Goal: Information Seeking & Learning: Check status

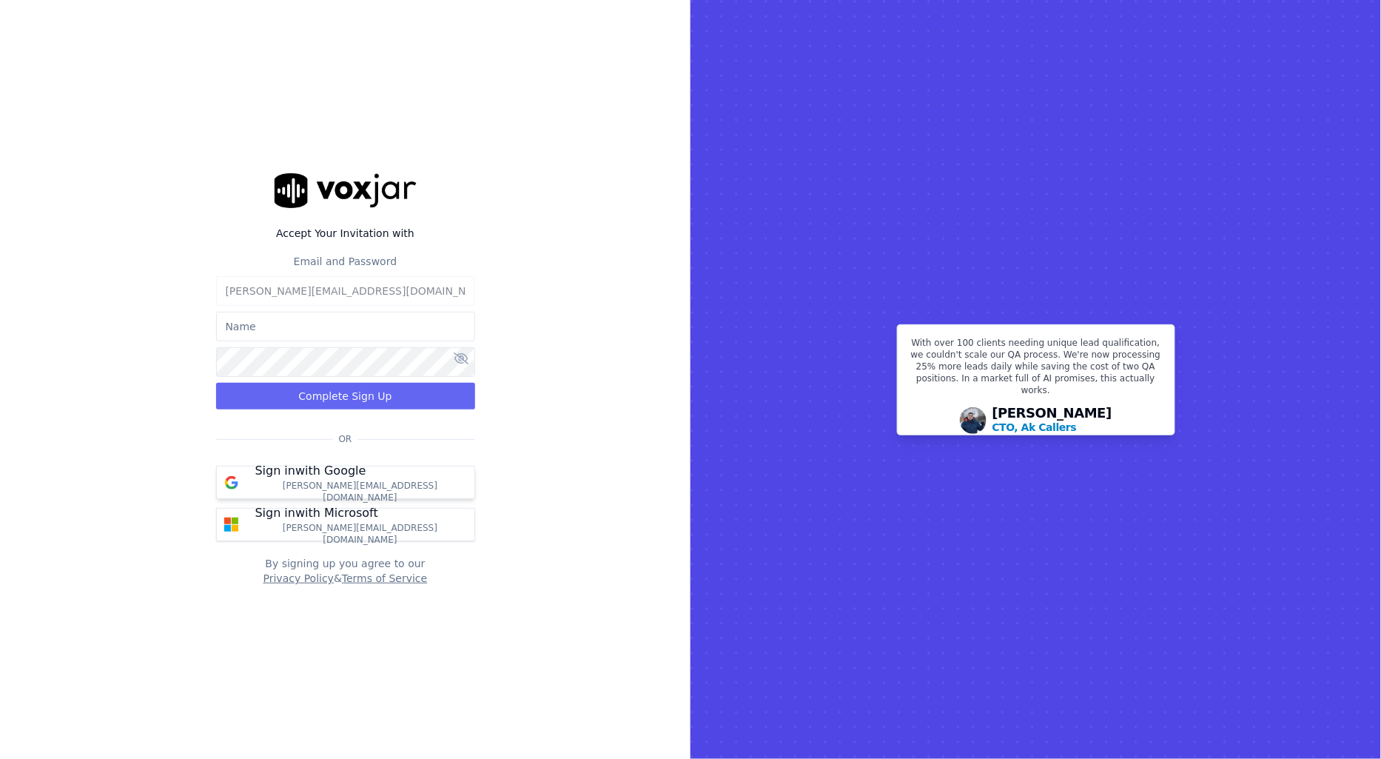
click at [312, 476] on p "Sign in with Google" at bounding box center [310, 471] width 111 height 18
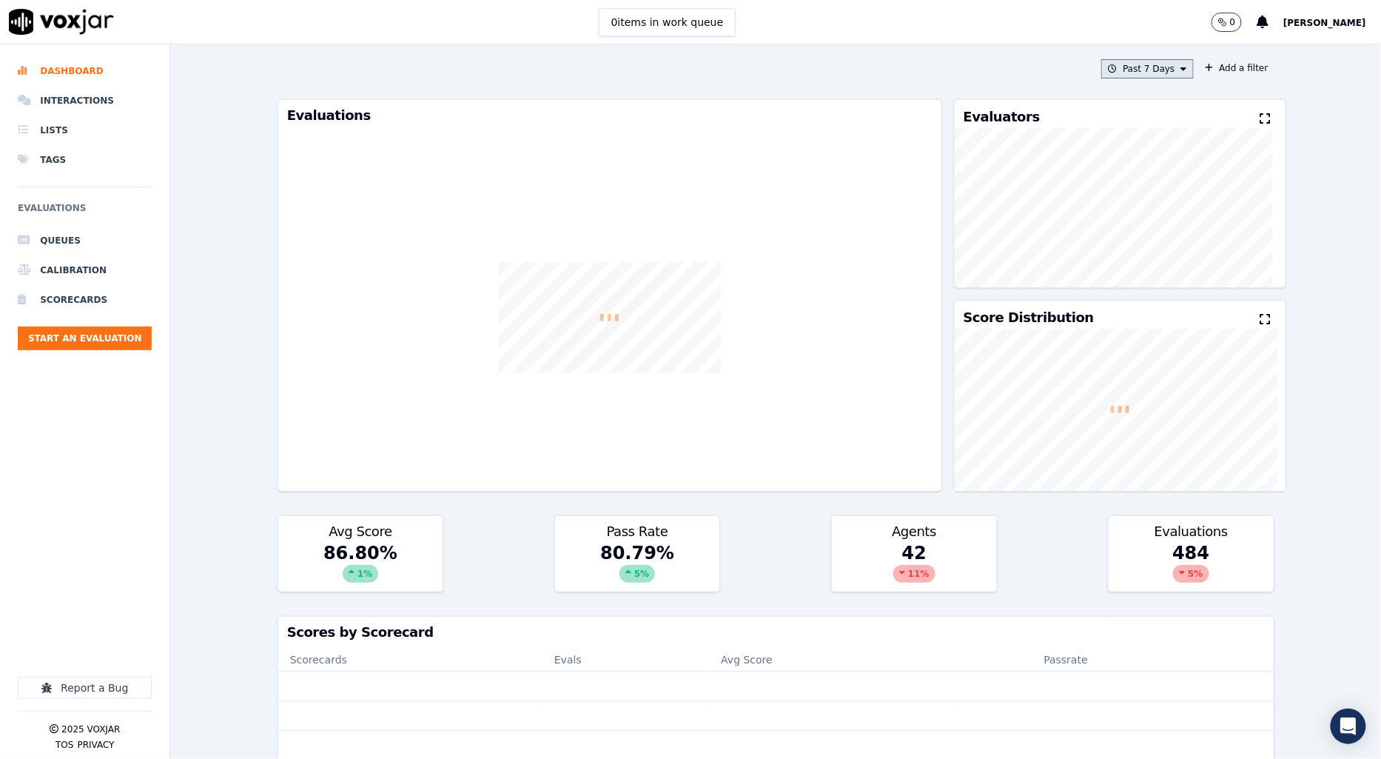
click at [1144, 67] on button "Past 7 Days" at bounding box center [1147, 68] width 92 height 19
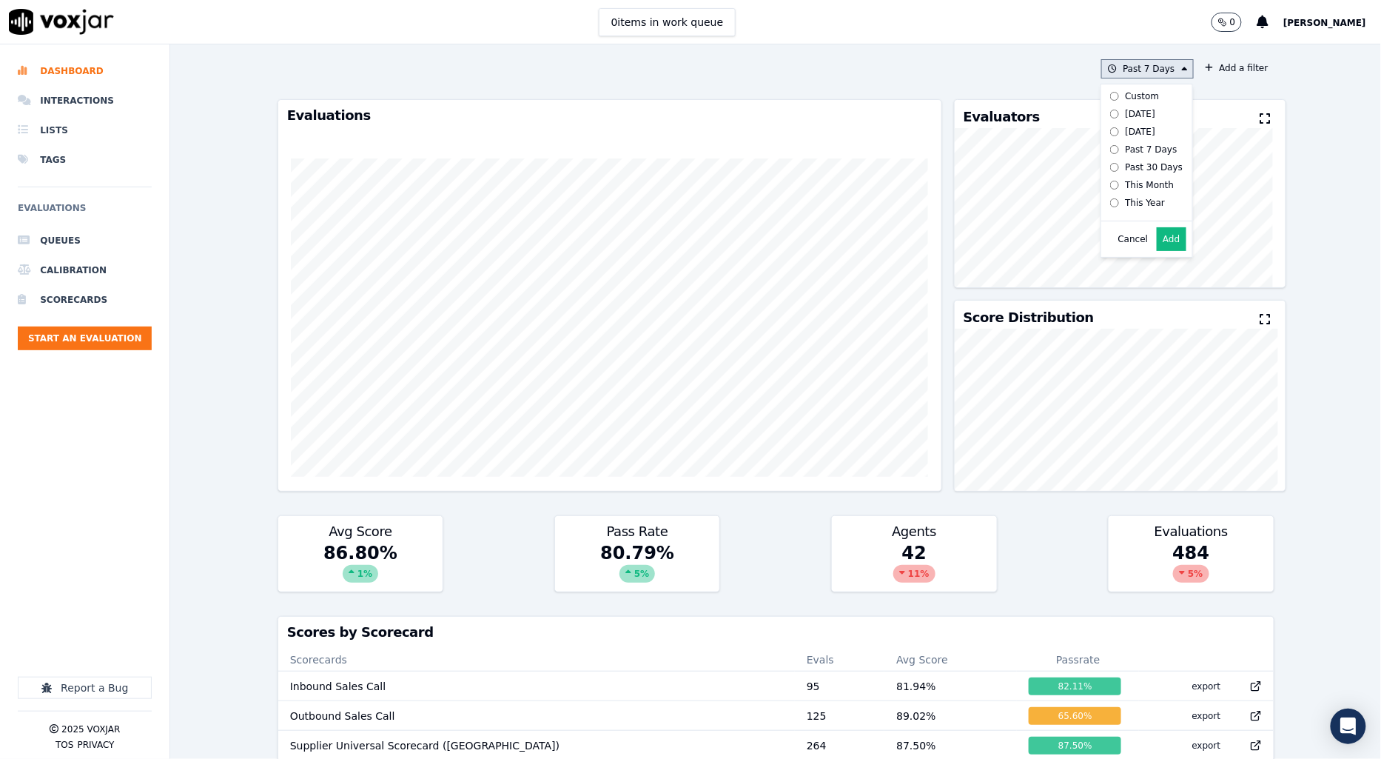
click at [1125, 97] on div "Custom" at bounding box center [1142, 96] width 34 height 12
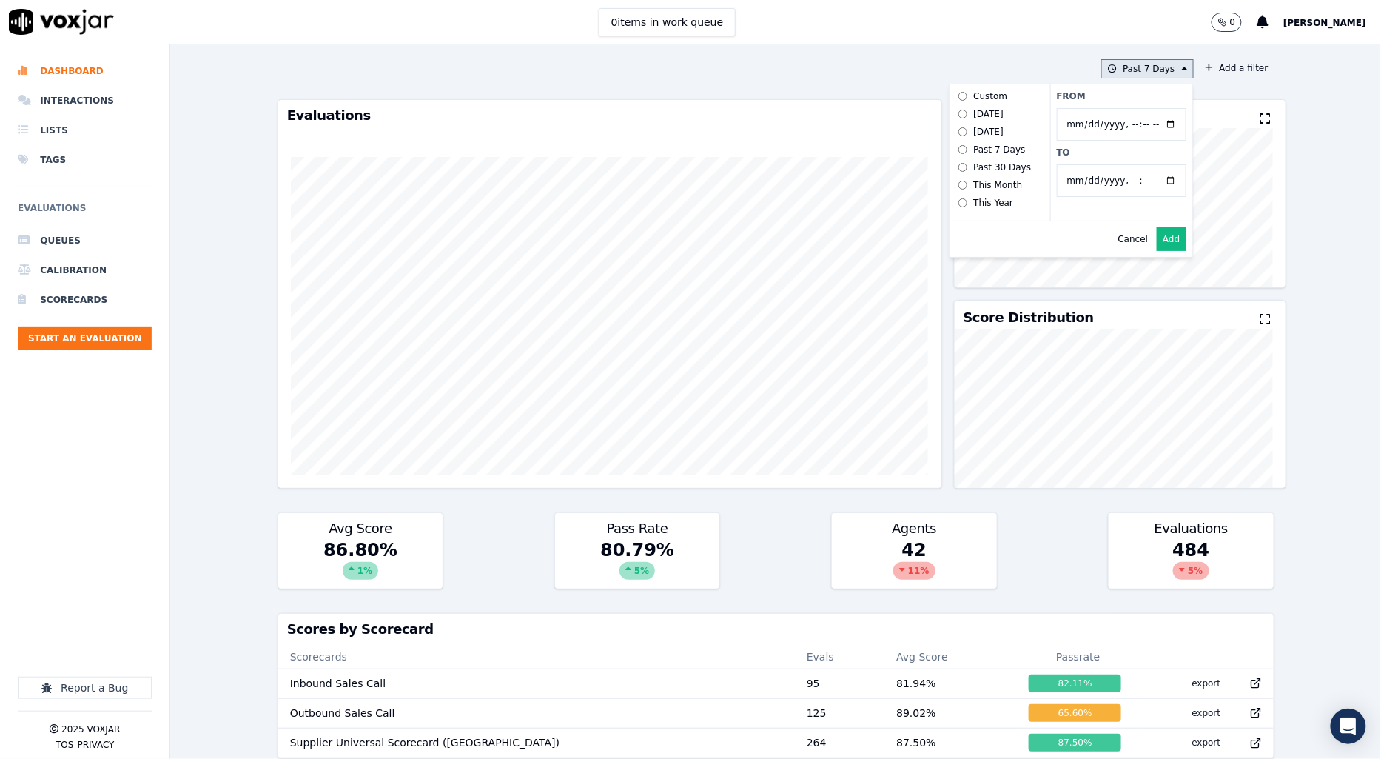
click at [1096, 127] on input "From" at bounding box center [1122, 124] width 130 height 33
click at [1149, 123] on input "From" at bounding box center [1122, 124] width 130 height 33
type input "2025-06-21T00:00"
click at [1140, 100] on label "From" at bounding box center [1122, 96] width 130 height 12
click at [1140, 108] on input "From" at bounding box center [1122, 124] width 130 height 33
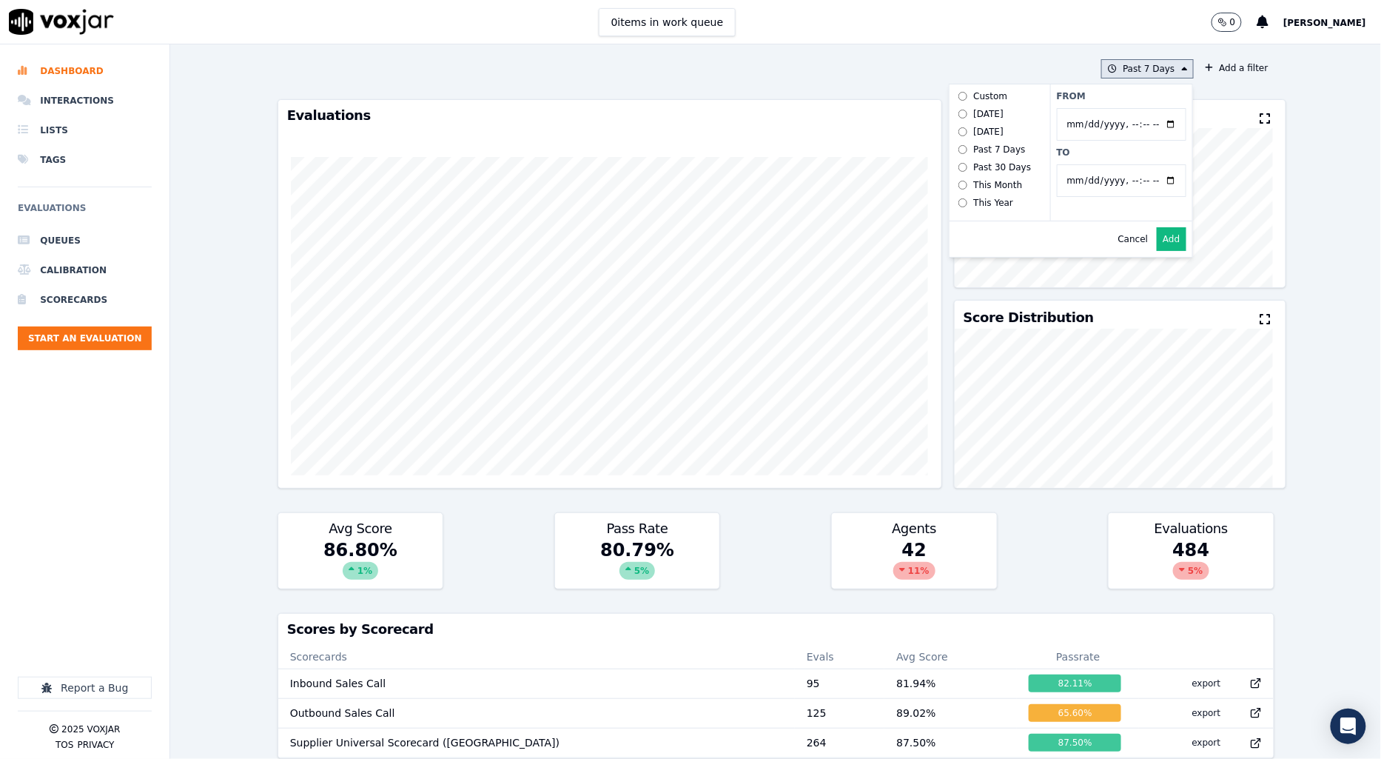
click at [1134, 185] on input "To" at bounding box center [1122, 180] width 130 height 33
click at [1143, 184] on input "To" at bounding box center [1122, 180] width 130 height 33
type input "2025-07-20T23:59"
click at [1145, 157] on label "To" at bounding box center [1122, 153] width 130 height 12
click at [1145, 164] on input "To" at bounding box center [1122, 180] width 130 height 33
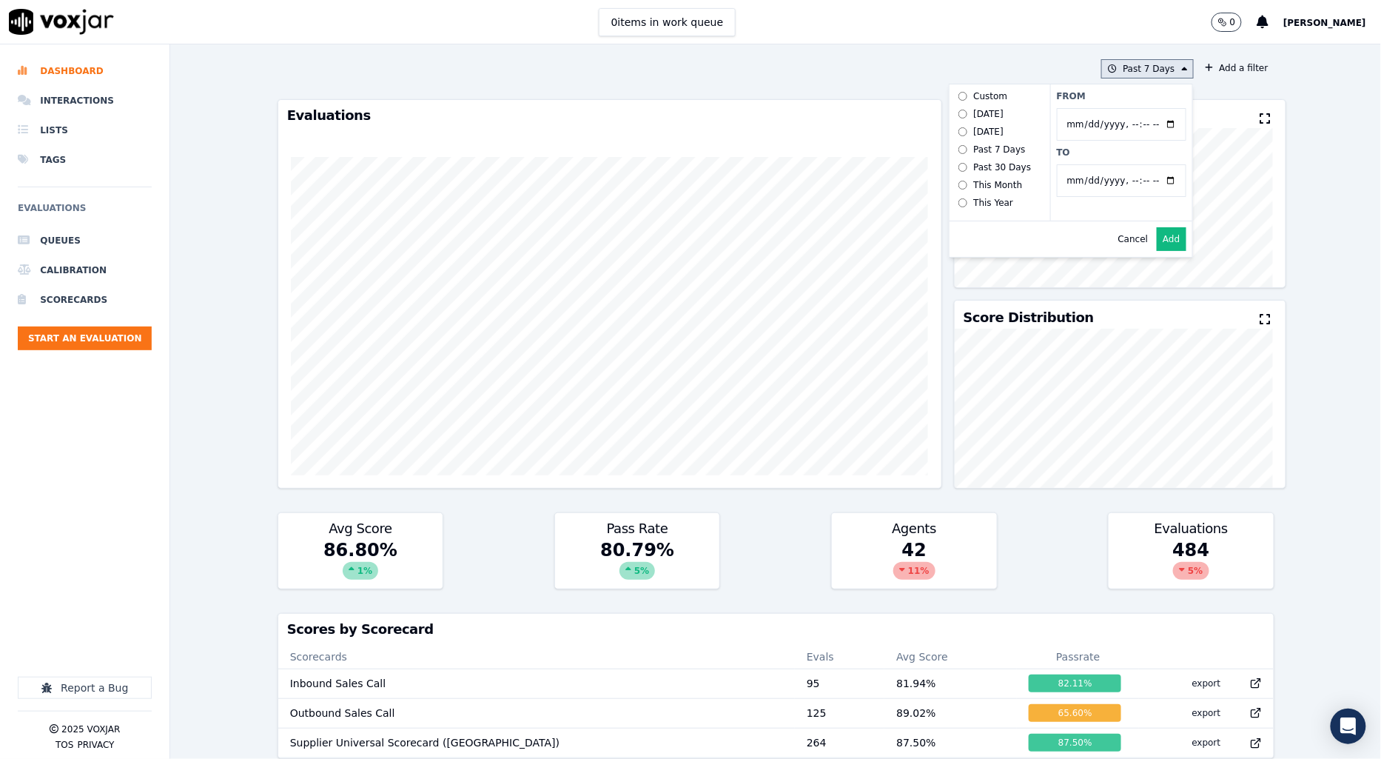
click at [1157, 246] on button "Add" at bounding box center [1171, 239] width 29 height 24
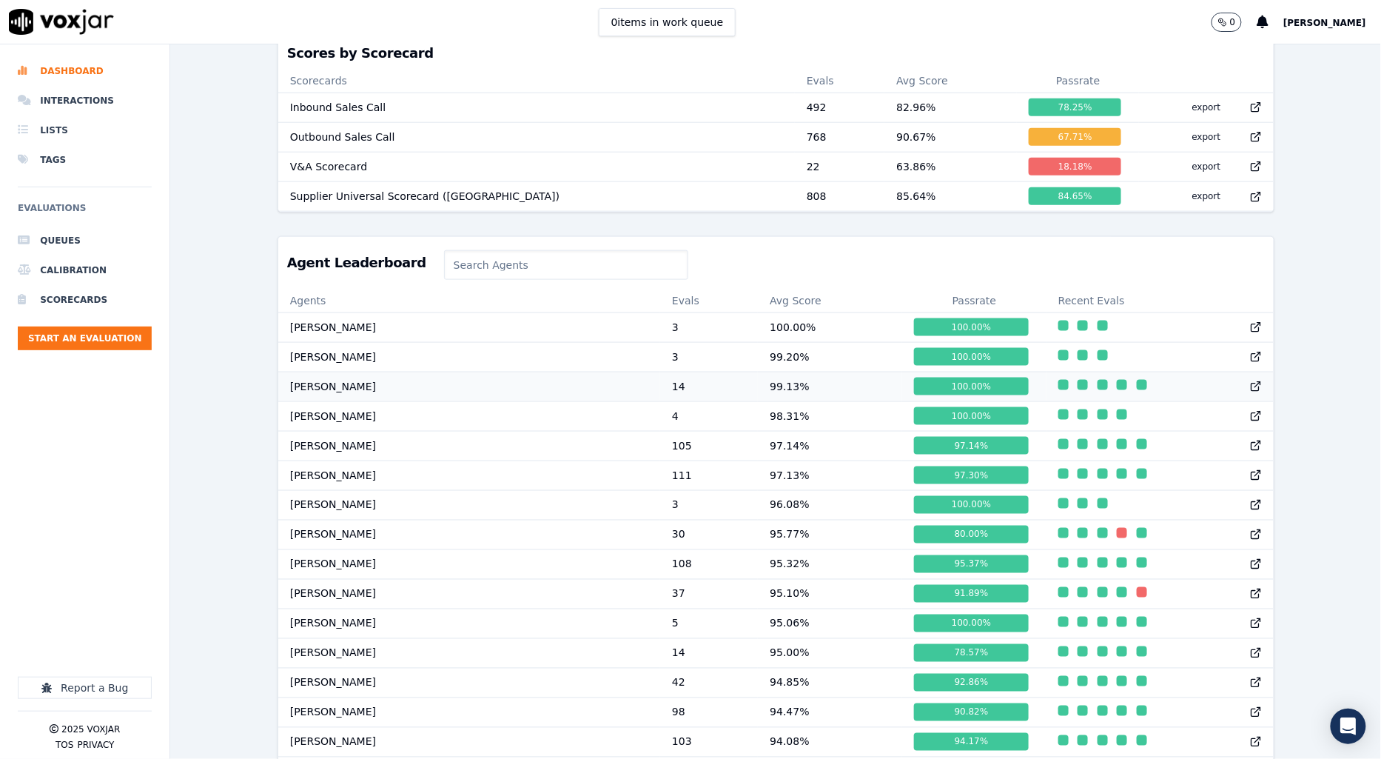
scroll to position [575, 0]
drag, startPoint x: 673, startPoint y: 402, endPoint x: 721, endPoint y: 400, distance: 47.4
click at [758, 400] on td "99.13 %" at bounding box center [830, 387] width 144 height 30
click at [207, 419] on div "6/21/25 - 7/20/25 Add a filter Evaluations Evaluators Score Distribution Avg Sc…" at bounding box center [775, 401] width 1211 height 714
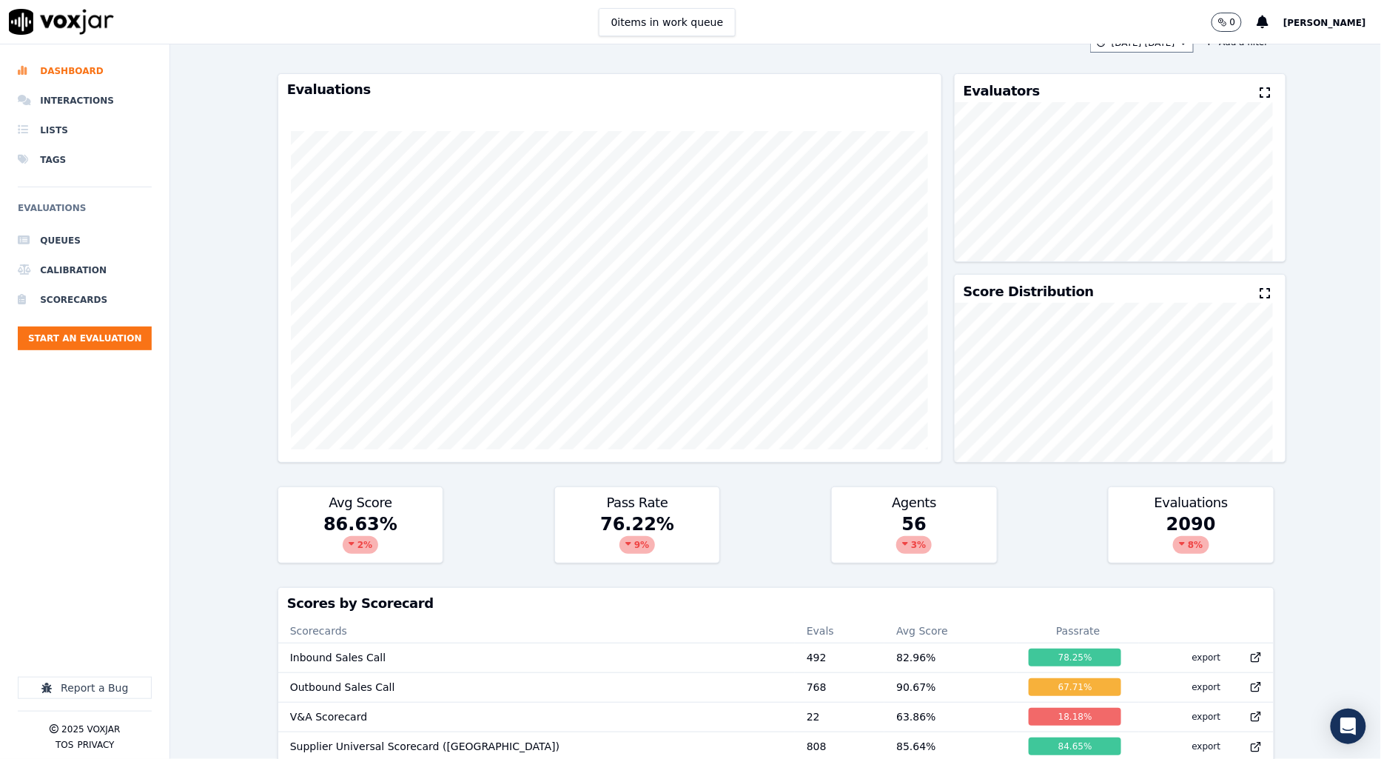
scroll to position [0, 0]
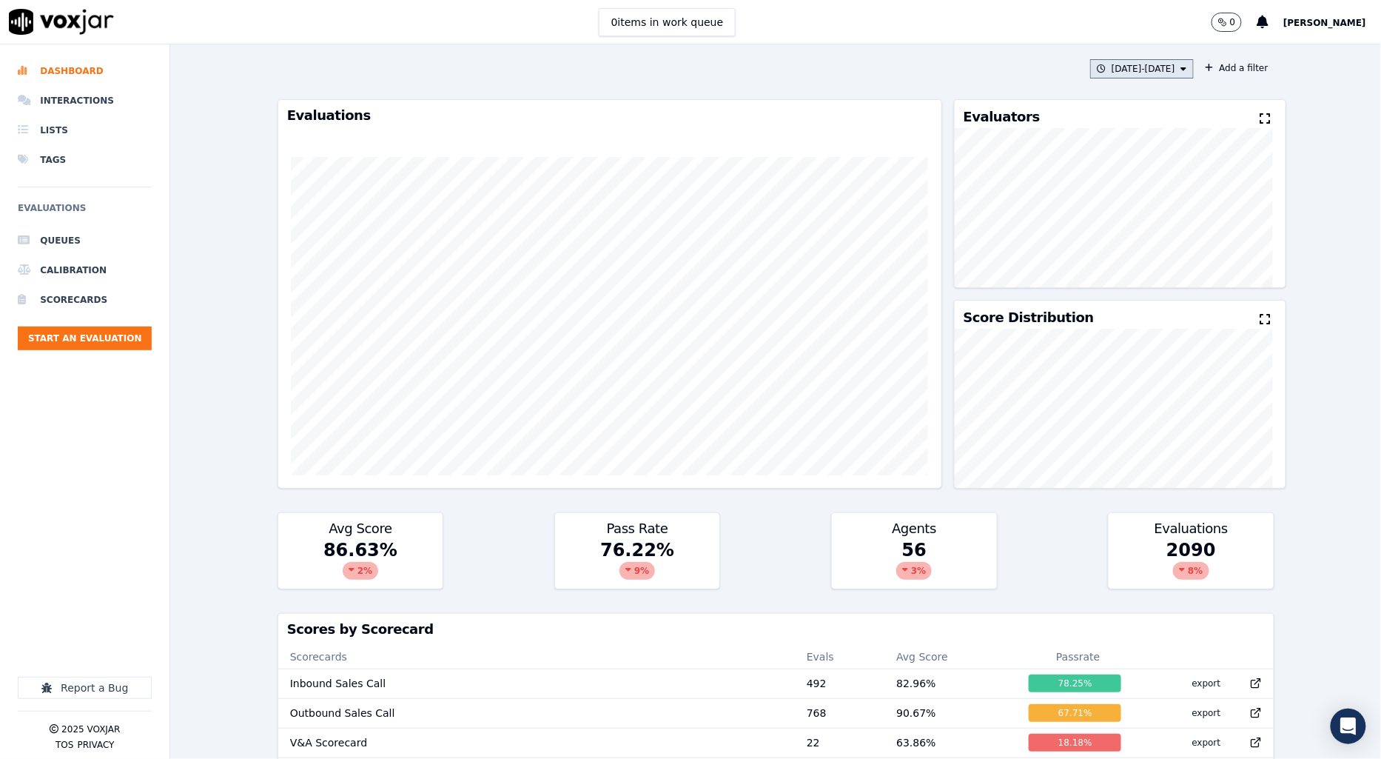
click at [1123, 63] on button "6/21/25 - 7/20/25" at bounding box center [1142, 68] width 104 height 19
click at [1148, 124] on input "From" at bounding box center [1122, 124] width 130 height 33
type input "2025-07-21T00:00"
click at [1105, 101] on label "From" at bounding box center [1122, 96] width 130 height 12
click at [1105, 108] on input "From" at bounding box center [1122, 124] width 130 height 33
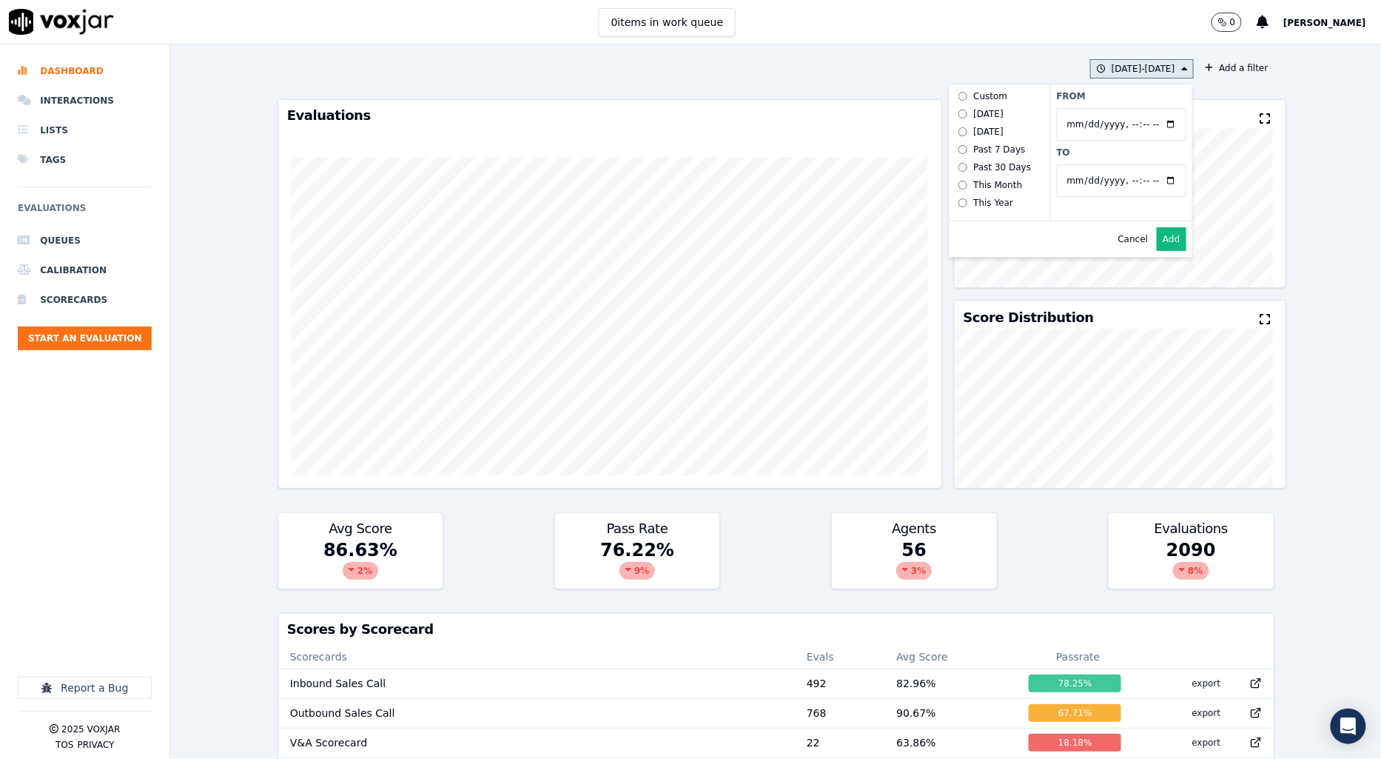
click at [1151, 181] on input "To" at bounding box center [1122, 180] width 130 height 33
type input "2025-08-20T23:59"
click at [1107, 158] on label "To" at bounding box center [1122, 153] width 130 height 12
click at [1107, 164] on input "To" at bounding box center [1122, 180] width 130 height 33
click at [1157, 248] on button "Add" at bounding box center [1171, 239] width 29 height 24
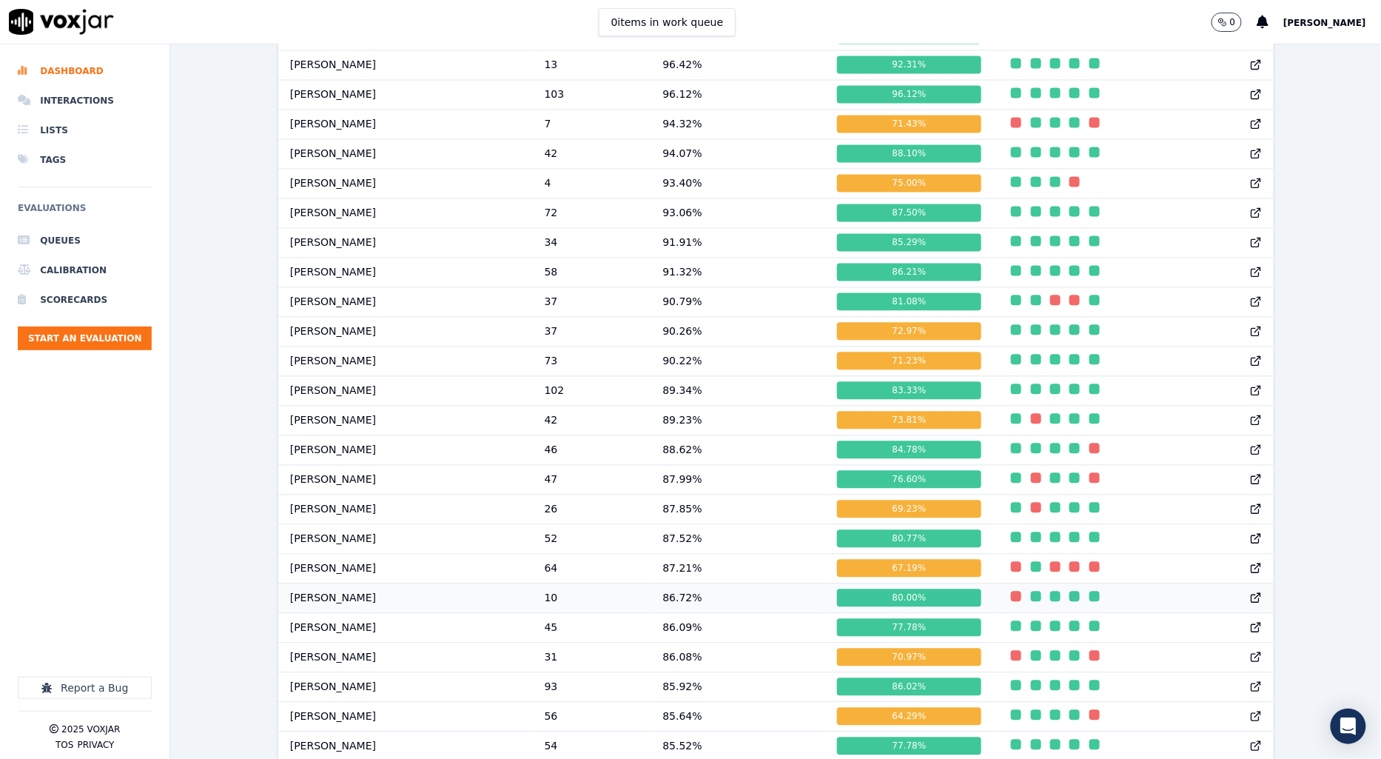
scroll to position [1061, 0]
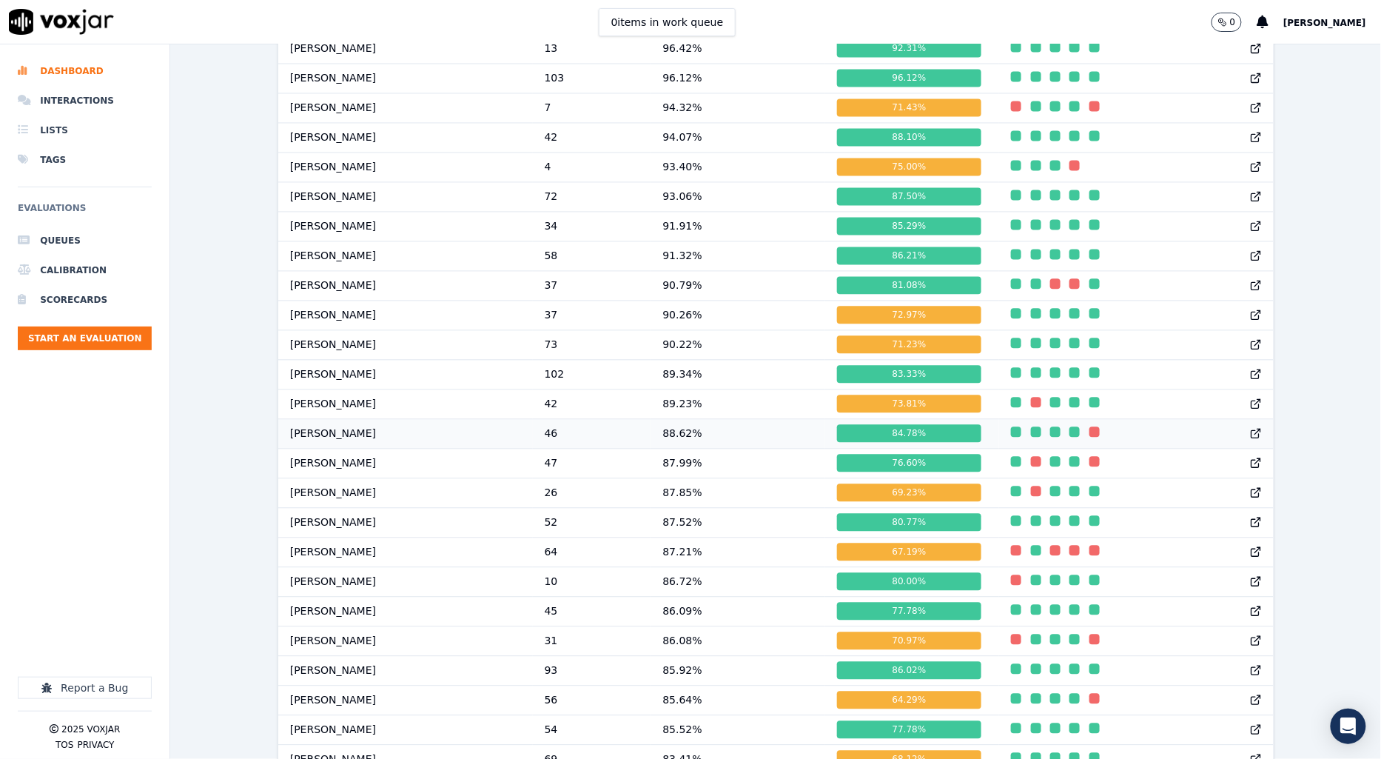
click at [366, 445] on td "Carol Khatun" at bounding box center [405, 434] width 255 height 30
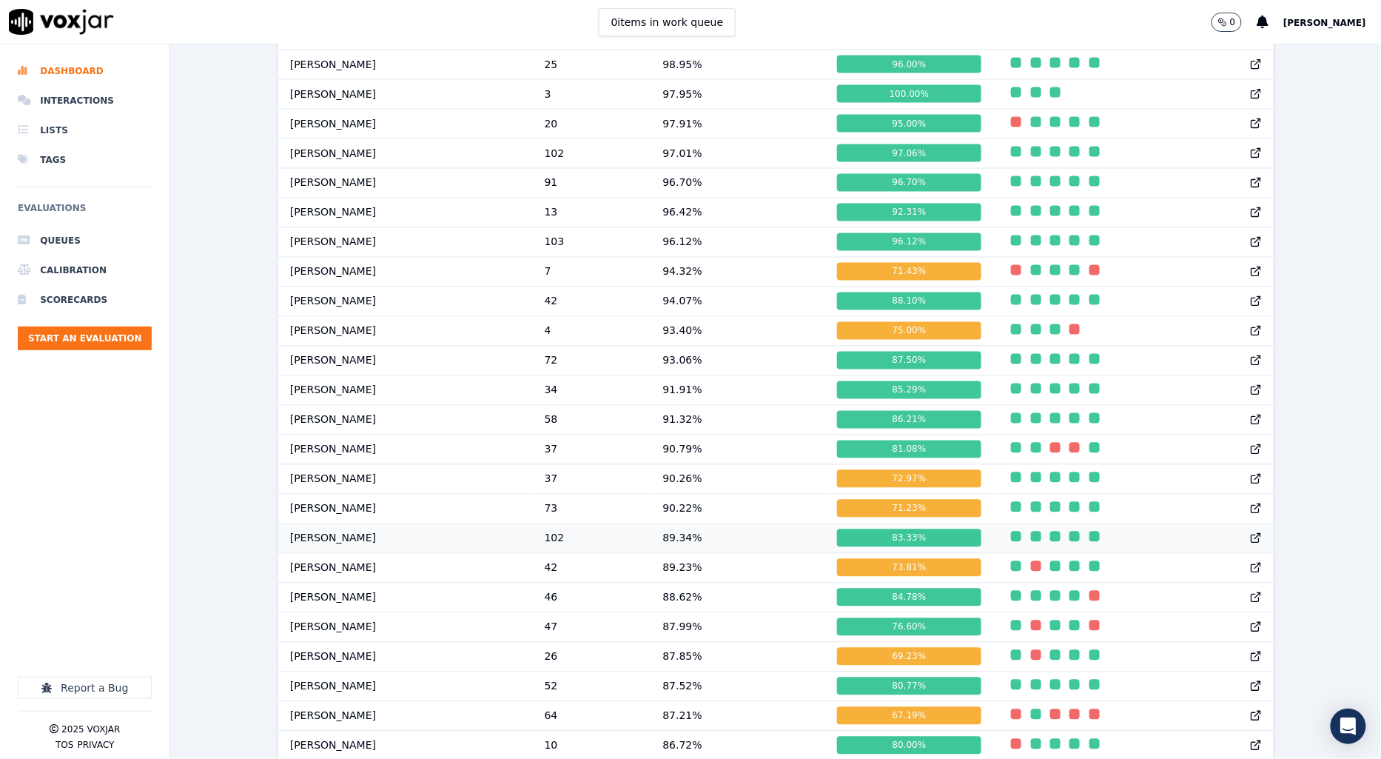
scroll to position [897, 0]
click at [651, 608] on td "46" at bounding box center [592, 598] width 118 height 30
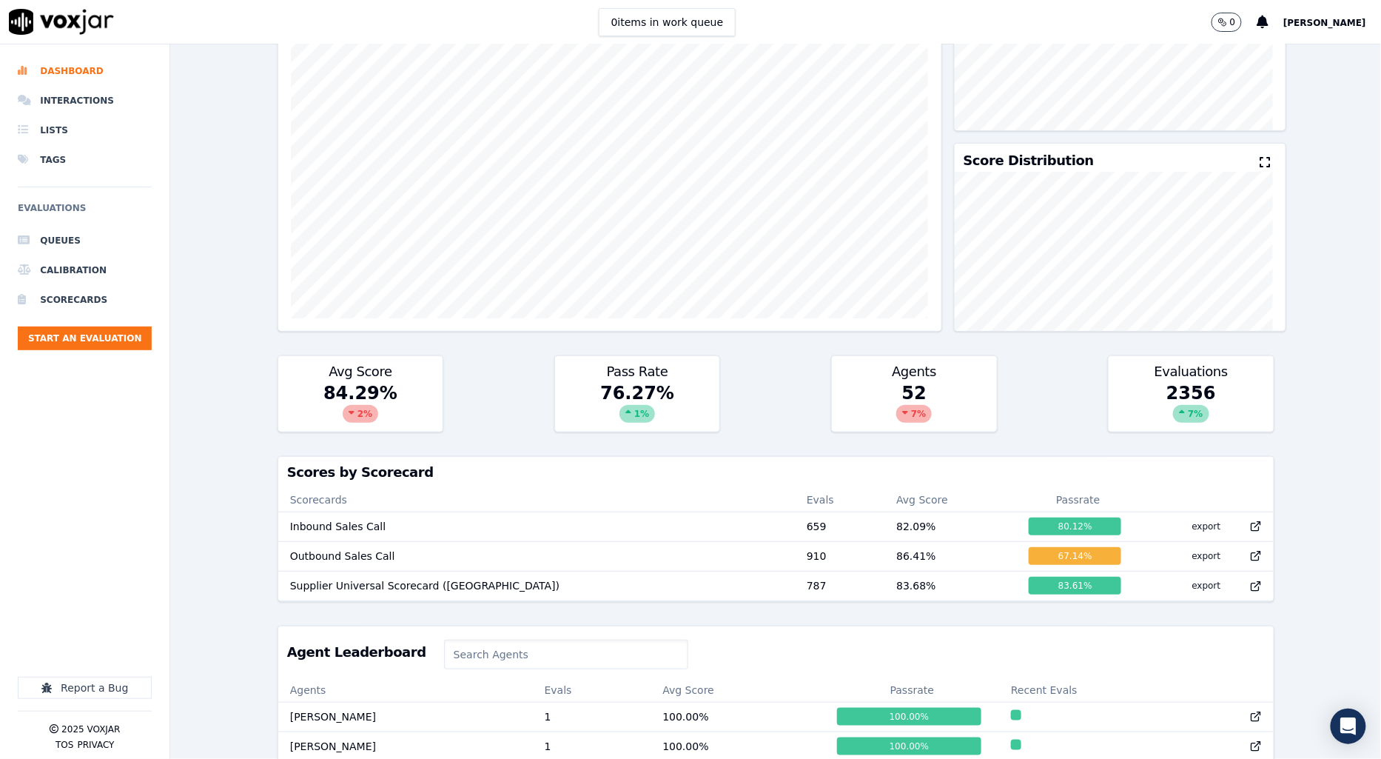
scroll to position [0, 0]
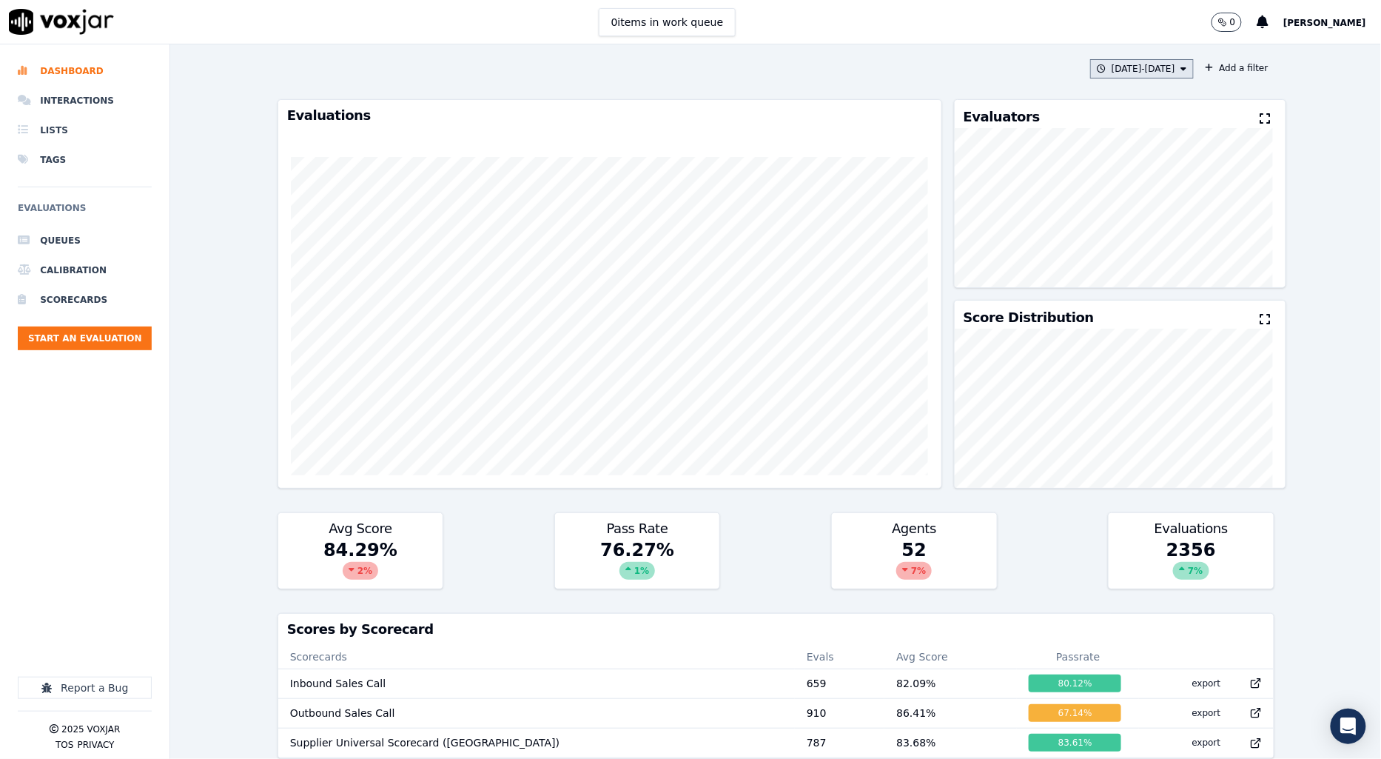
click at [1127, 68] on button "7/21/25 - 8/20/25" at bounding box center [1142, 68] width 104 height 19
click at [1149, 122] on input "From" at bounding box center [1122, 124] width 130 height 33
type input "2025-06-21T00:00"
click at [1138, 100] on label "From" at bounding box center [1122, 96] width 130 height 12
click at [1138, 108] on input "From" at bounding box center [1122, 124] width 130 height 33
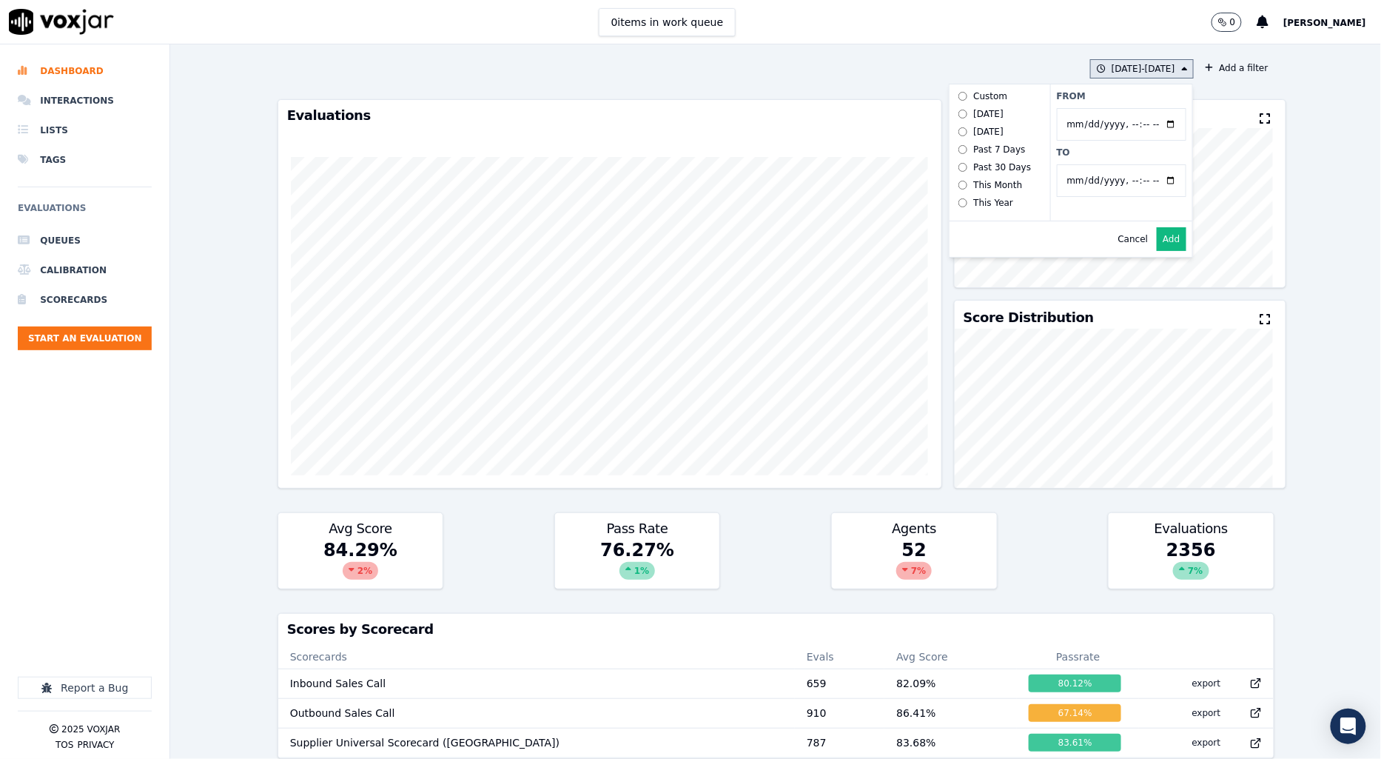
click at [1148, 179] on input "To" at bounding box center [1122, 180] width 130 height 33
type input "2025-07-20T23:59"
click at [1151, 160] on div "From To" at bounding box center [1121, 152] width 142 height 136
click at [1157, 251] on button "Add" at bounding box center [1171, 239] width 29 height 24
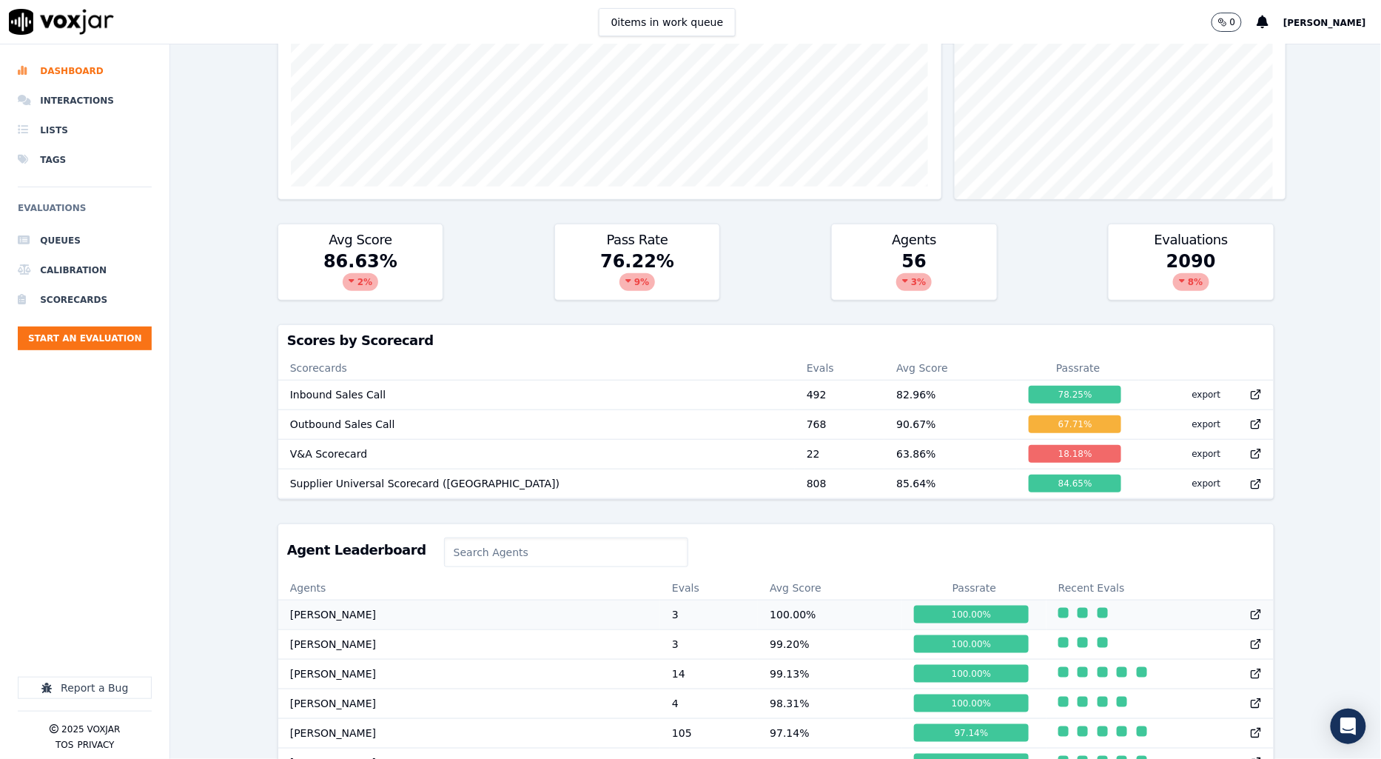
scroll to position [329, 0]
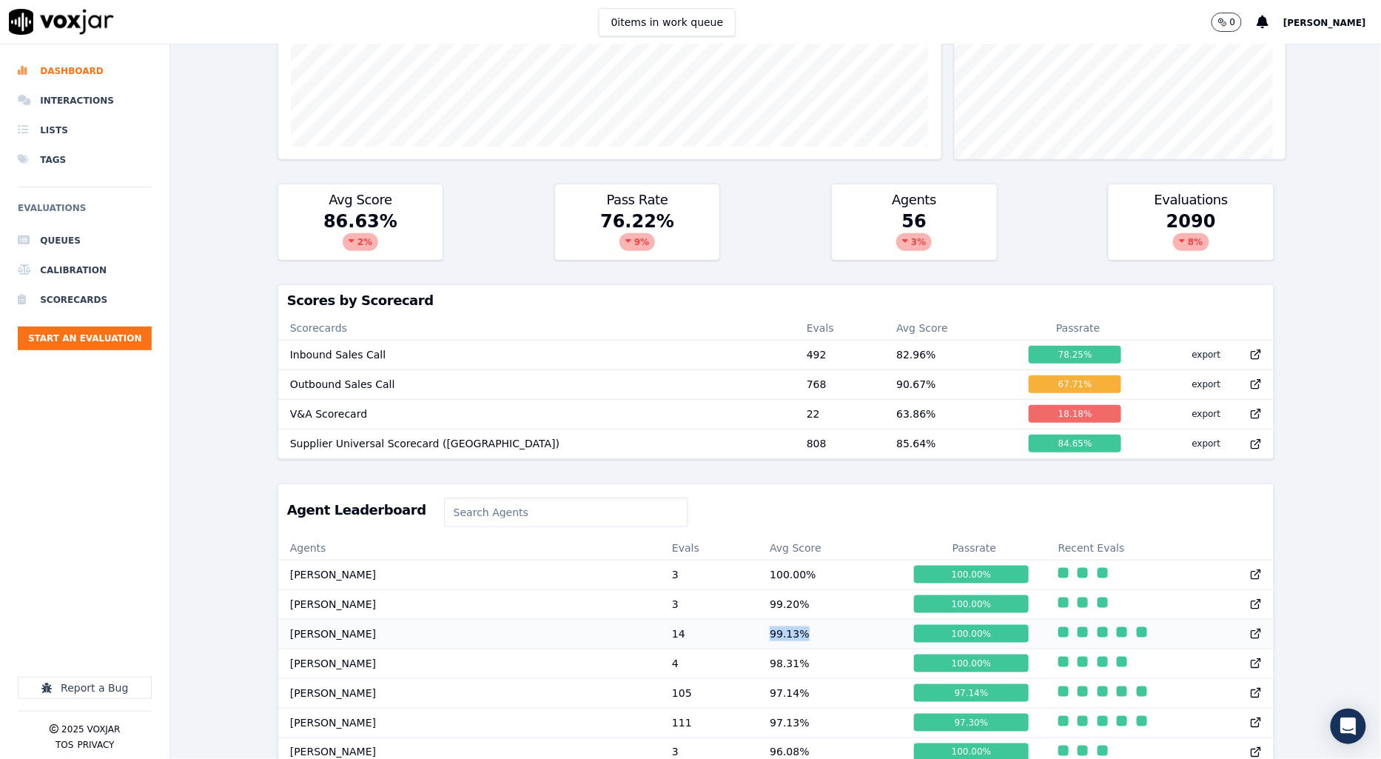
drag, startPoint x: 666, startPoint y: 645, endPoint x: 736, endPoint y: 651, distance: 69.9
click at [736, 648] on tr "Annie Singh 14 99.13 % 100.00 %" at bounding box center [775, 634] width 995 height 30
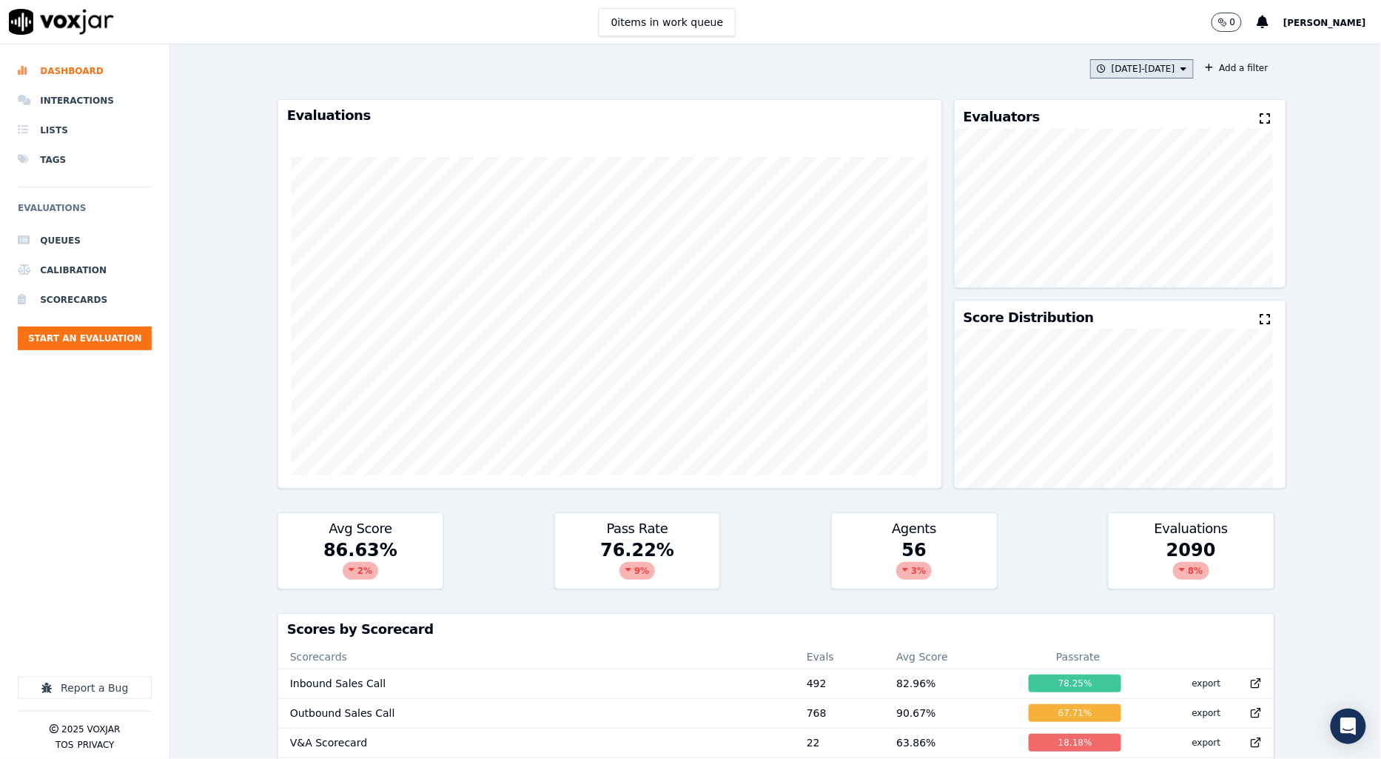
click at [1123, 72] on button "6/21/25 - 7/20/25" at bounding box center [1142, 68] width 104 height 19
click at [1157, 251] on button "Add" at bounding box center [1171, 239] width 29 height 24
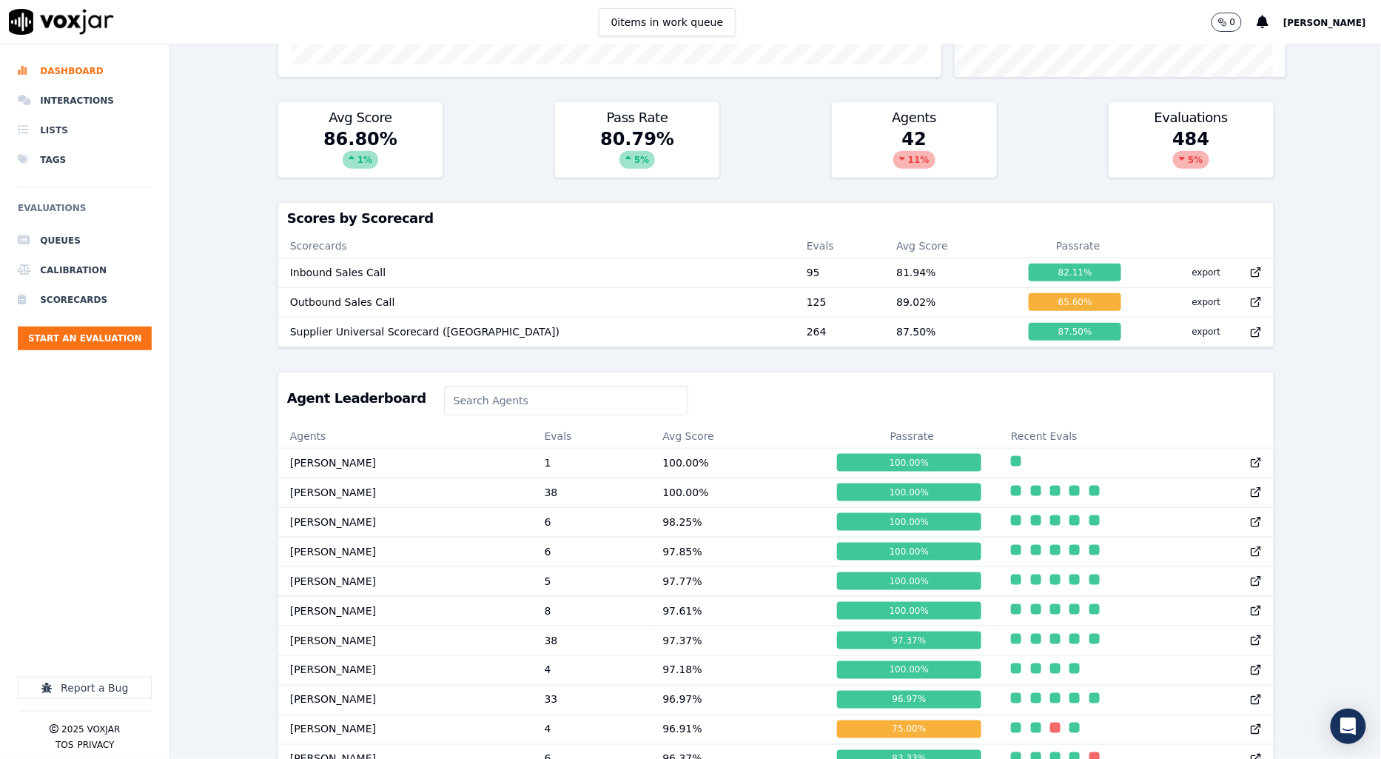
scroll to position [410, 0]
drag, startPoint x: 642, startPoint y: 476, endPoint x: 742, endPoint y: 480, distance: 100.0
click at [742, 478] on tr "Annie Singh 1 100.00 % 100.00 %" at bounding box center [775, 463] width 995 height 30
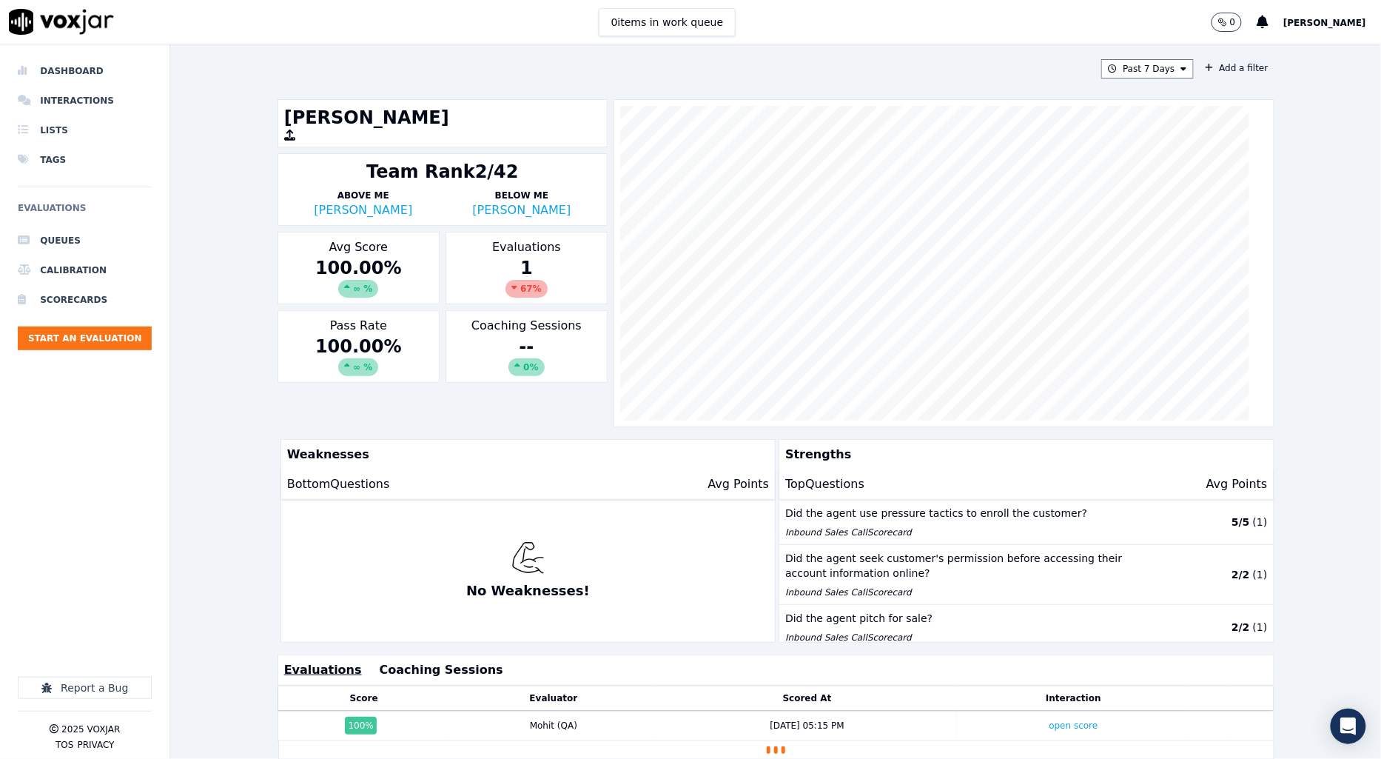
scroll to position [246, 0]
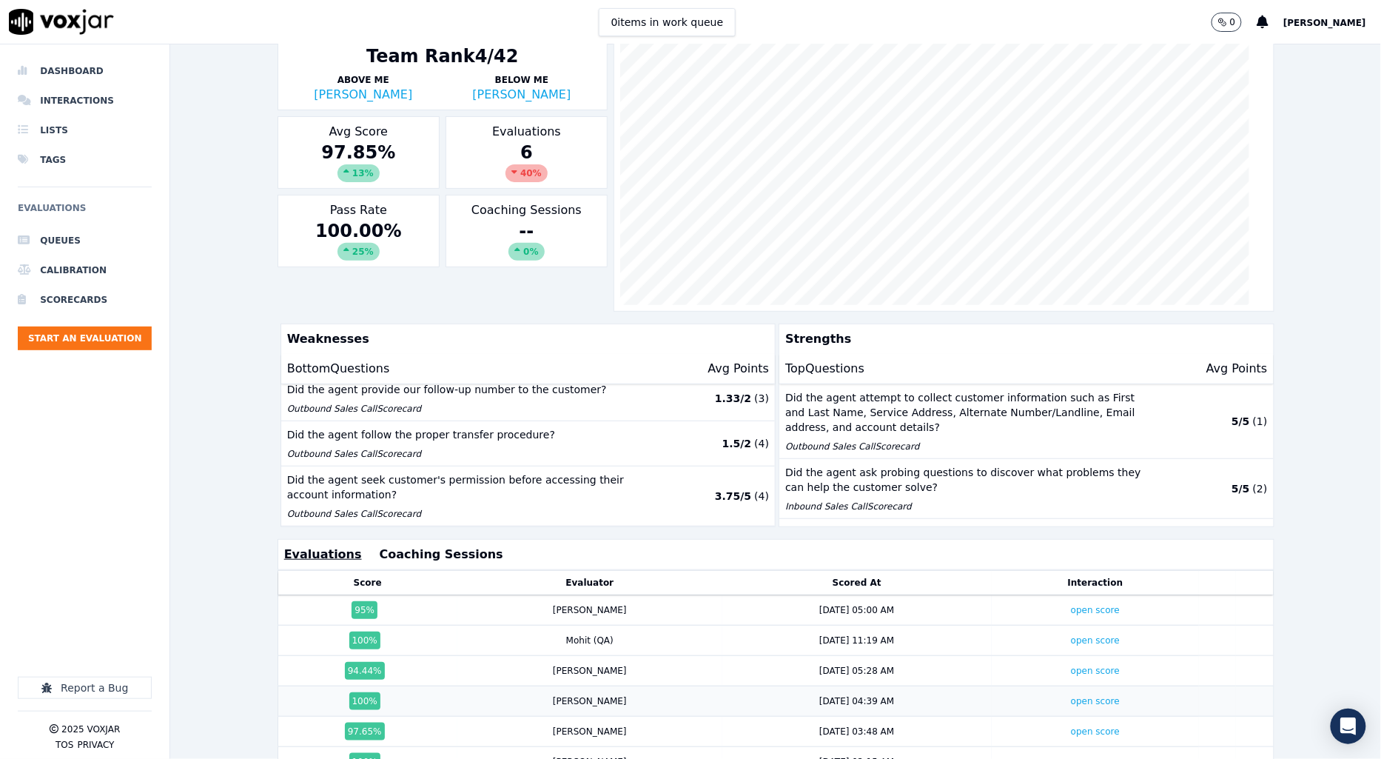
scroll to position [246, 0]
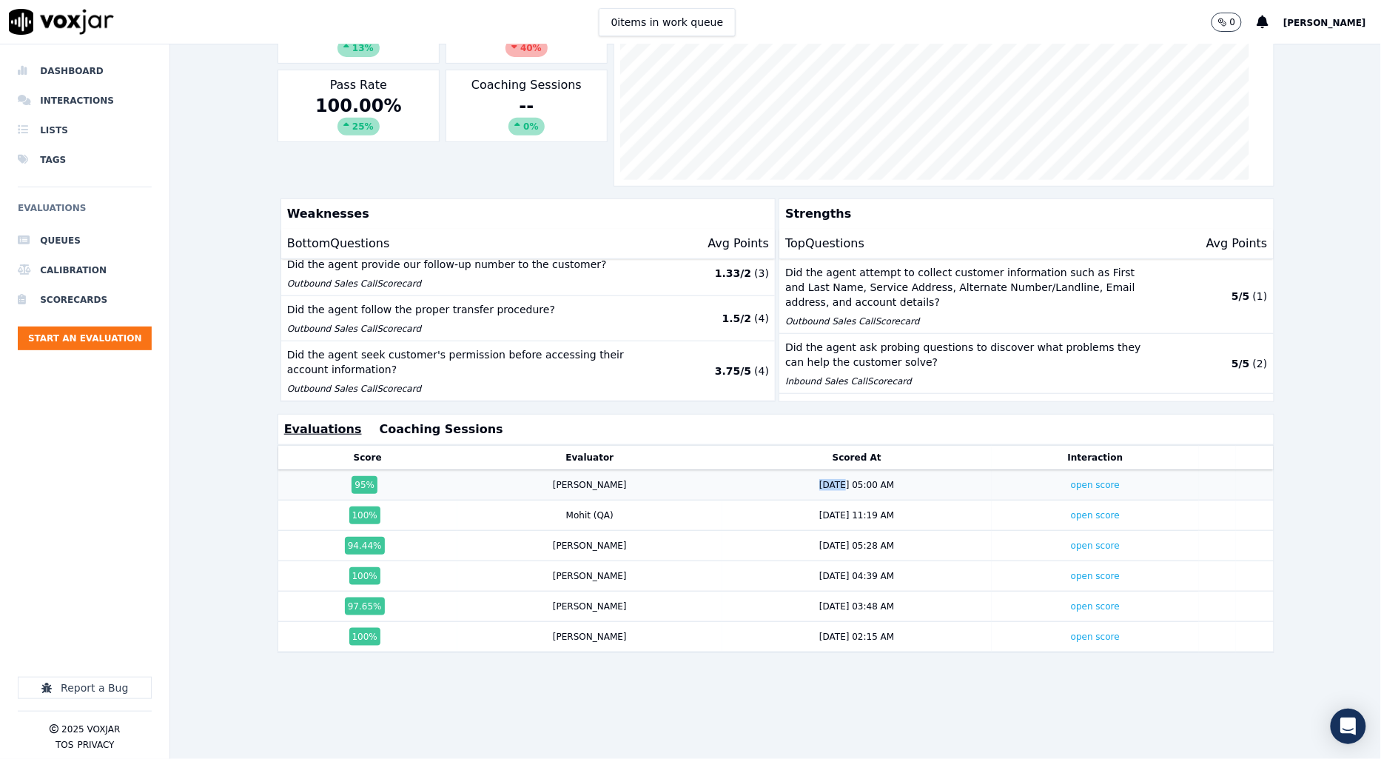
drag, startPoint x: 789, startPoint y: 484, endPoint x: 738, endPoint y: 483, distance: 51.1
click at [738, 483] on div "8/28/25 05:00 AM" at bounding box center [857, 485] width 258 height 12
